Goal: Find specific page/section: Find specific page/section

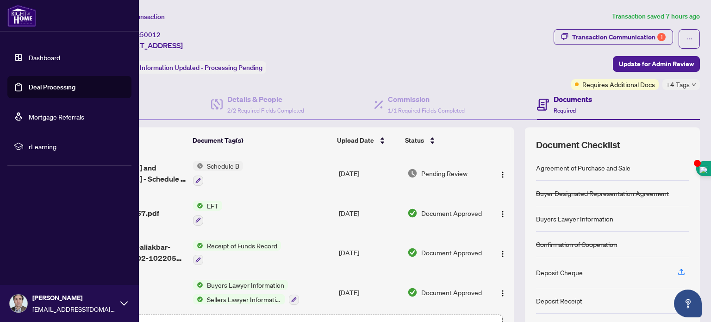
click at [35, 54] on link "Dashboard" at bounding box center [44, 57] width 31 height 8
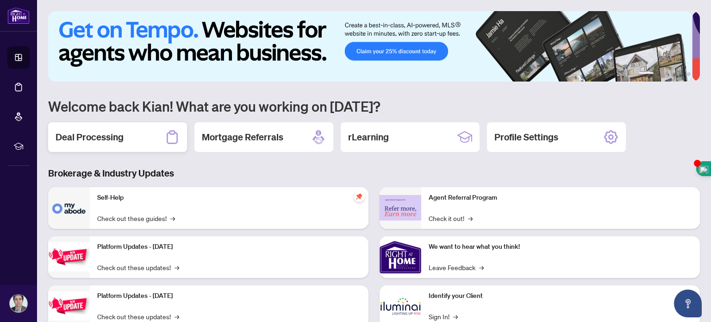
click at [96, 135] on h2 "Deal Processing" at bounding box center [90, 137] width 68 height 13
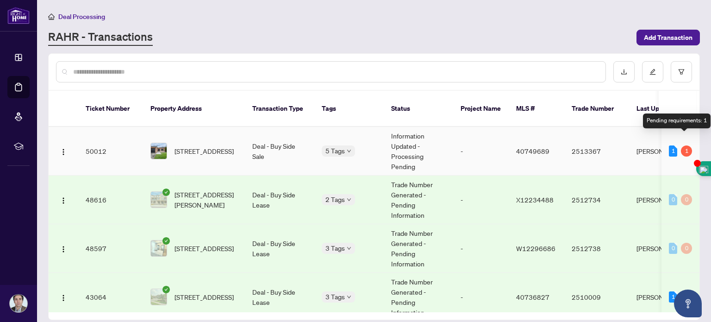
click at [684, 145] on div "1" at bounding box center [686, 150] width 11 height 11
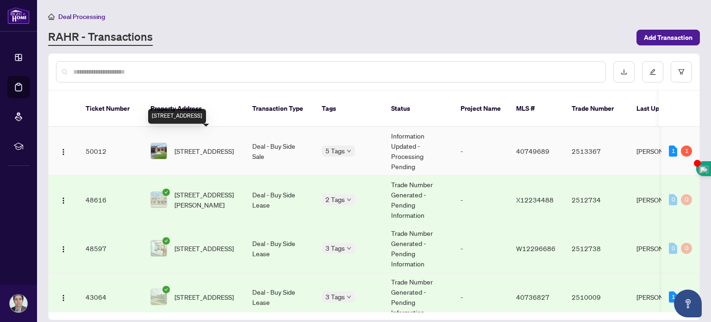
click at [204, 146] on span "[STREET_ADDRESS]" at bounding box center [204, 151] width 59 height 10
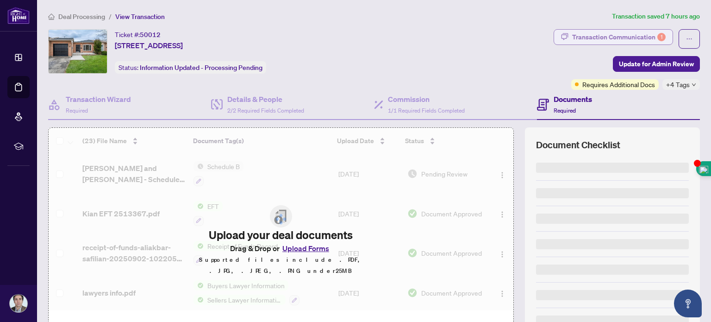
click at [622, 34] on div "Transaction Communication 1" at bounding box center [619, 37] width 94 height 15
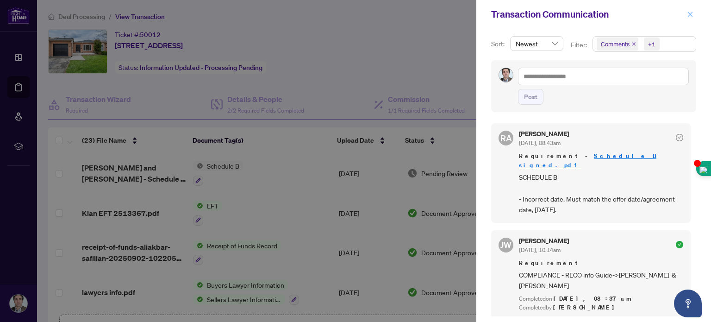
click at [692, 12] on icon "close" at bounding box center [690, 14] width 6 height 6
